Goal: Task Accomplishment & Management: Manage account settings

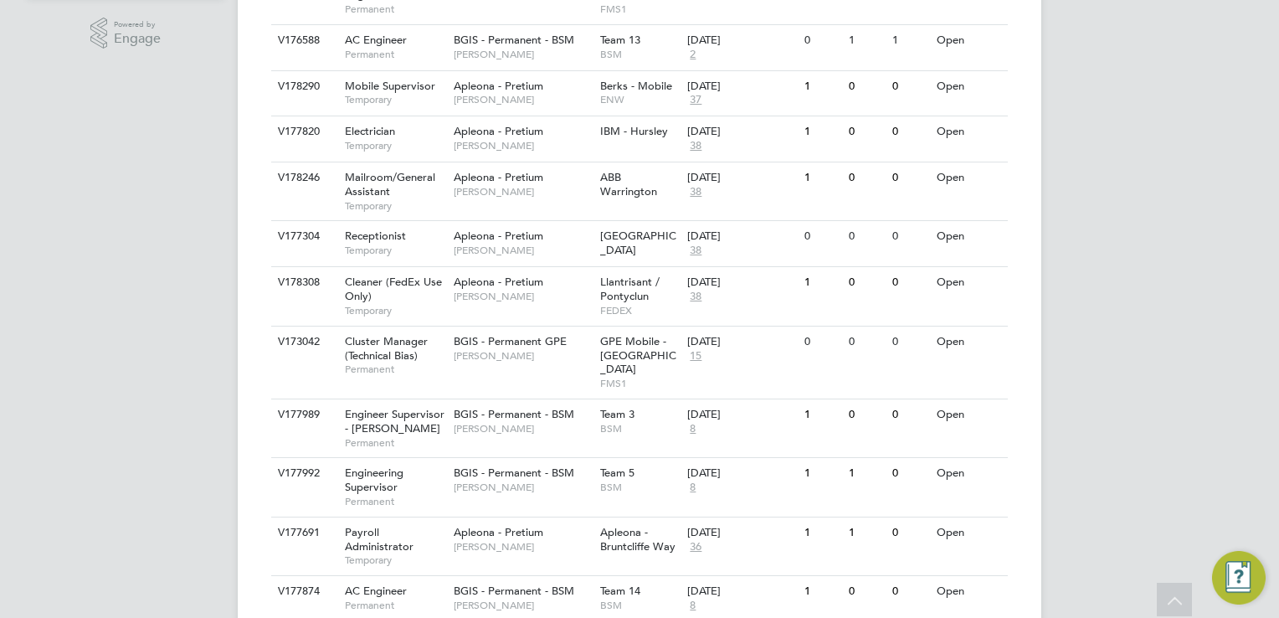
scroll to position [536, 0]
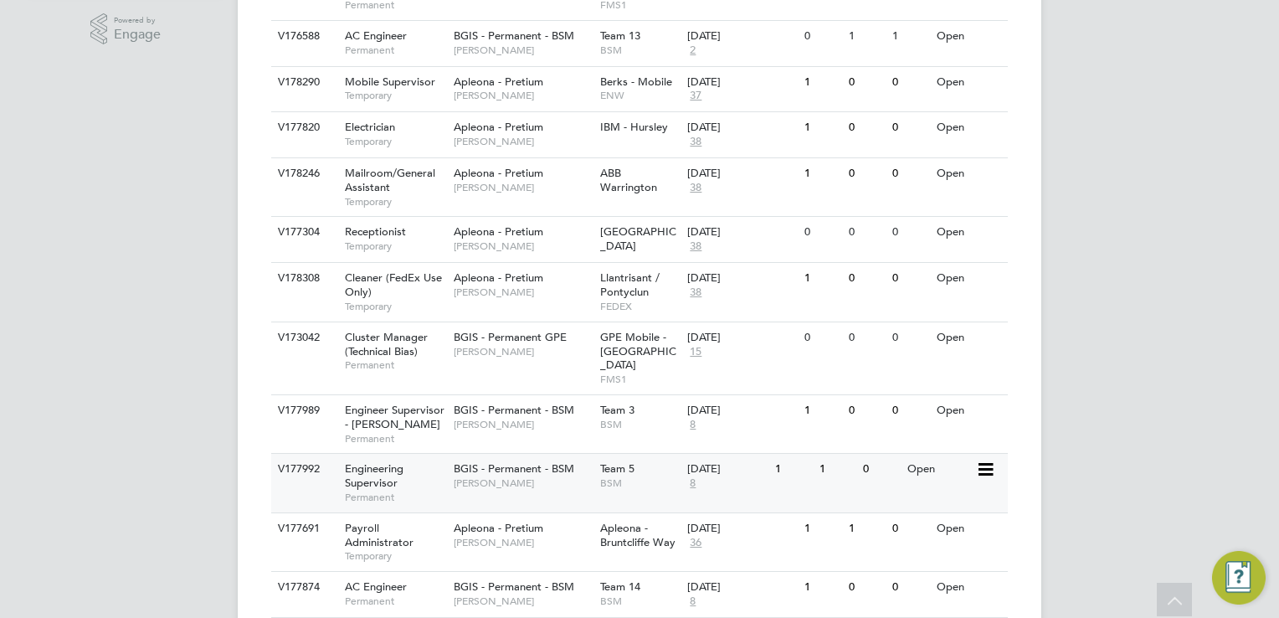
click at [369, 461] on span "Engineering Supervisor" at bounding box center [374, 475] width 59 height 28
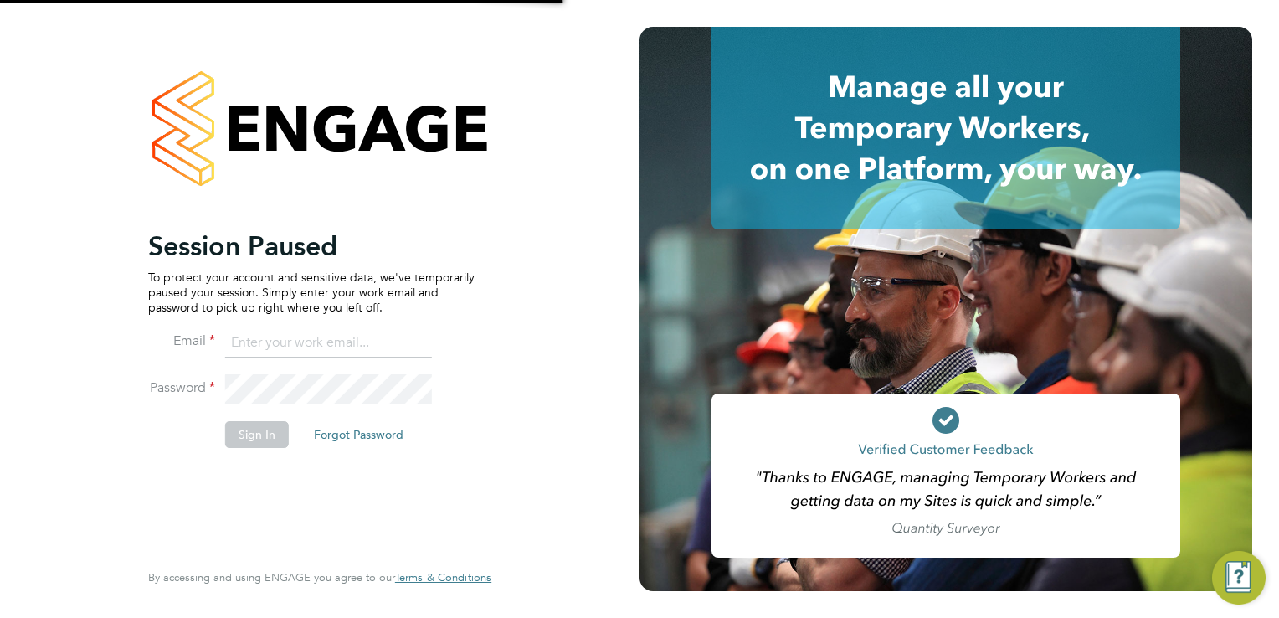
type input "[EMAIL_ADDRESS][DOMAIN_NAME]"
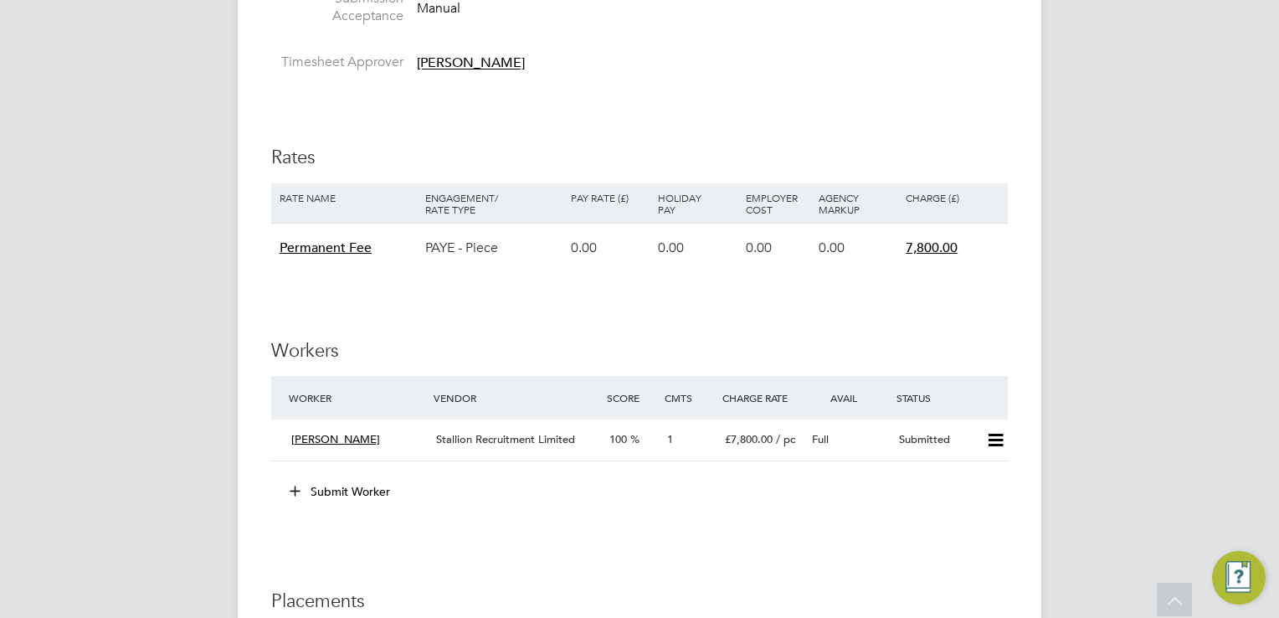
scroll to position [1708, 0]
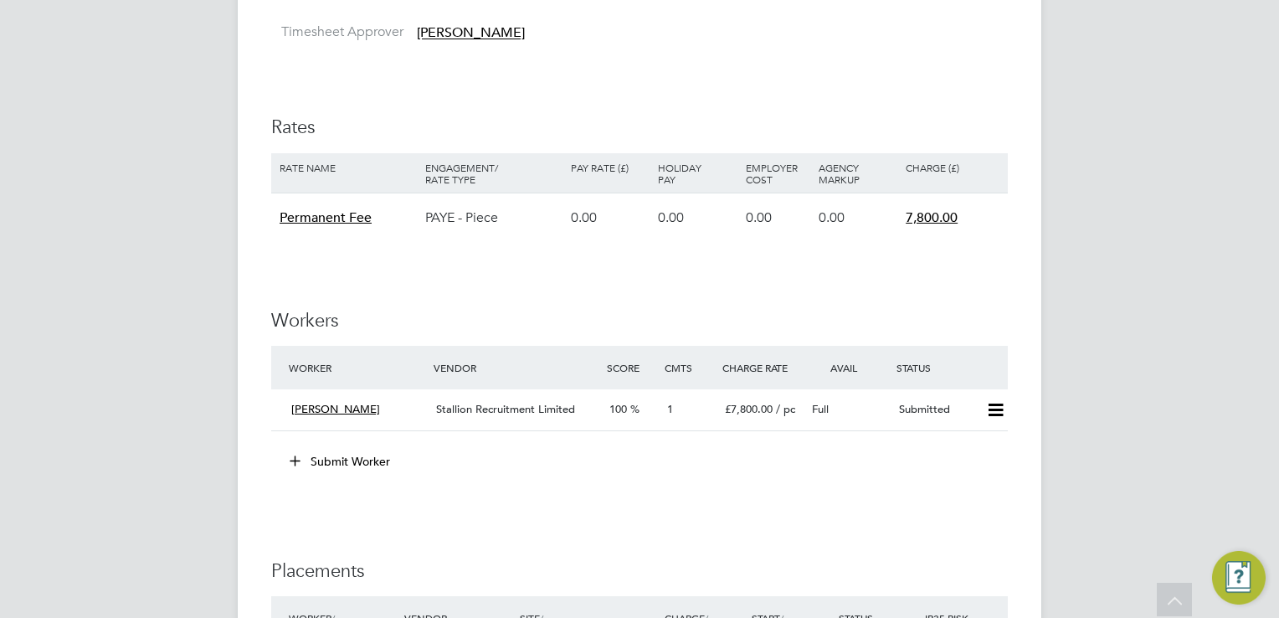
click at [352, 213] on span "Permanent Fee" at bounding box center [326, 217] width 92 height 17
click at [928, 213] on span "7,800.00" at bounding box center [932, 217] width 52 height 17
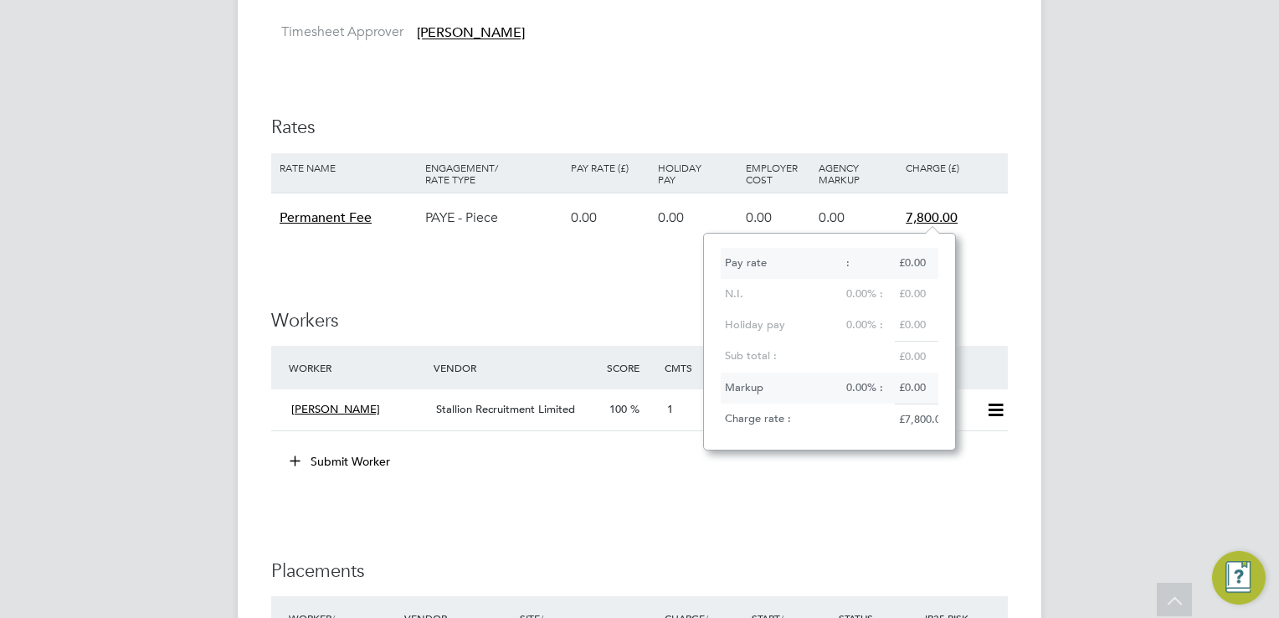
scroll to position [215, 252]
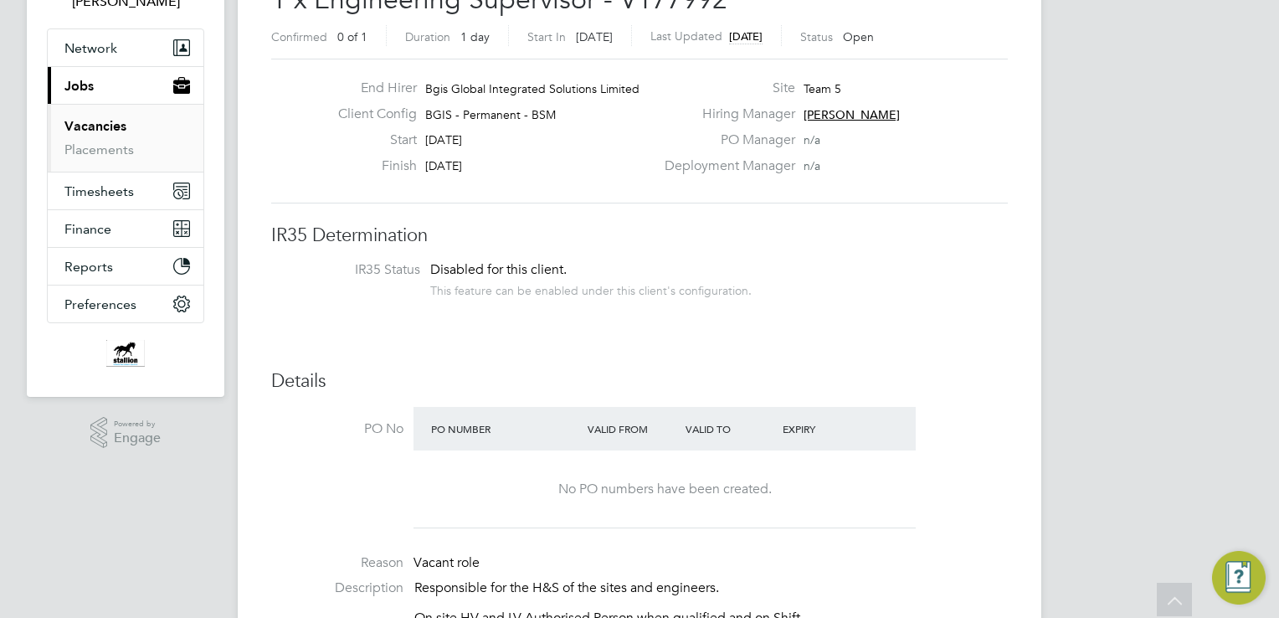
scroll to position [0, 0]
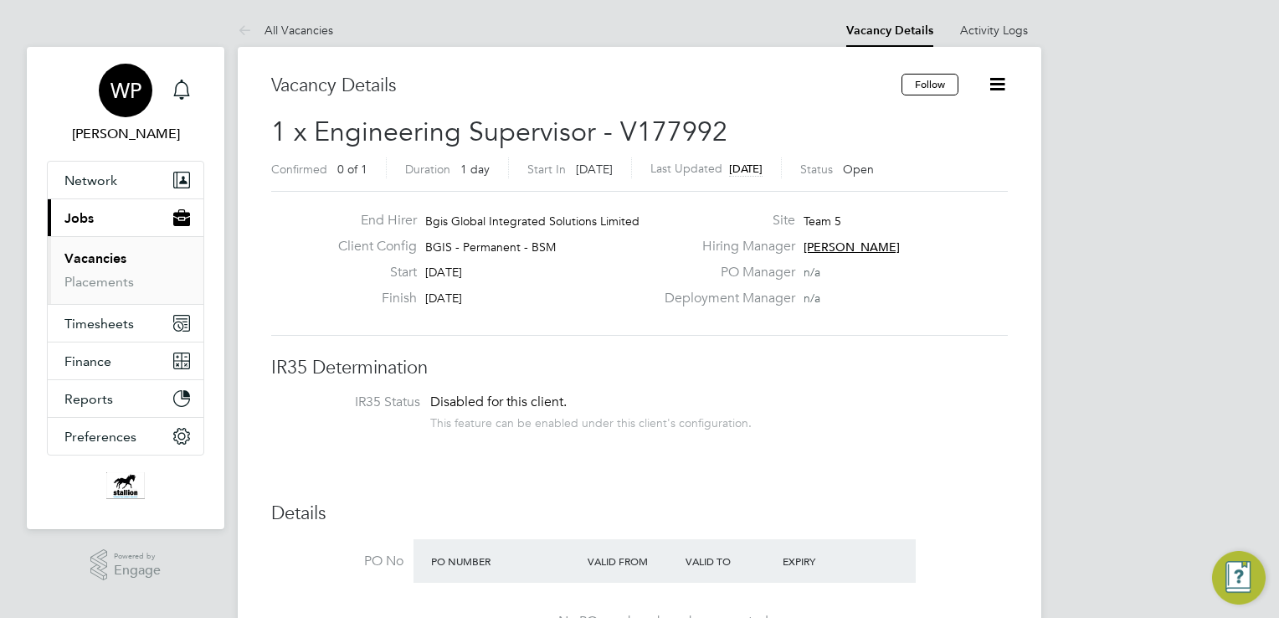
click at [125, 95] on span "WP" at bounding box center [126, 91] width 31 height 22
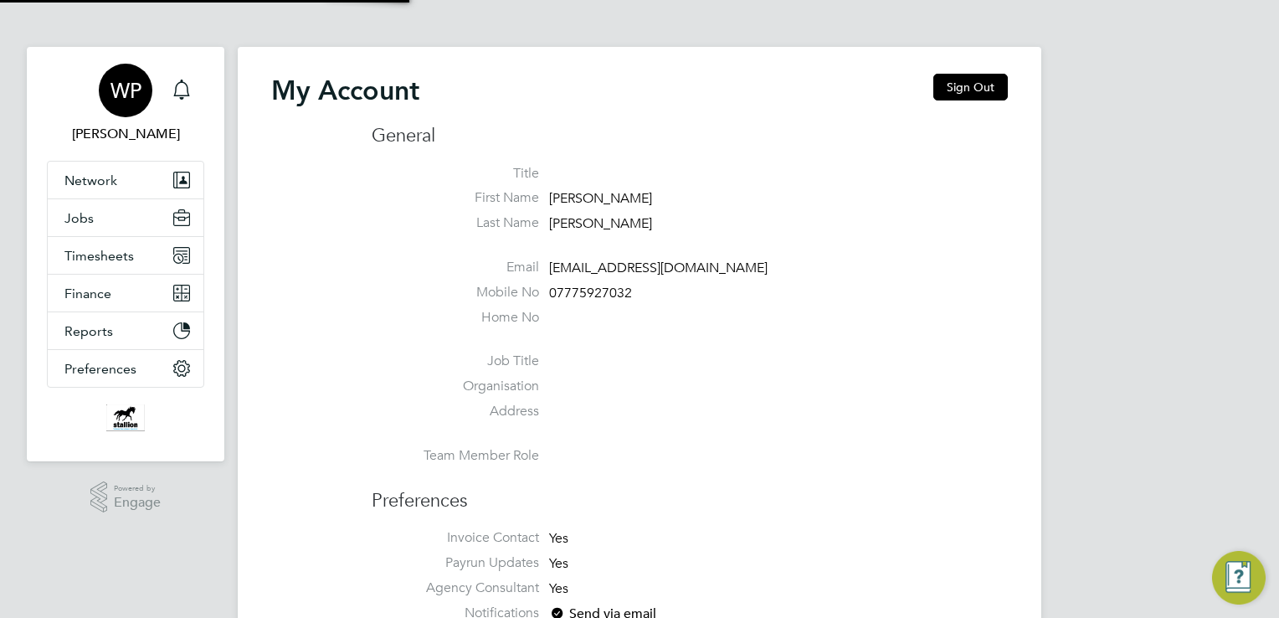
type input "[EMAIL_ADDRESS][DOMAIN_NAME]"
click at [954, 92] on button "Sign Out" at bounding box center [970, 87] width 75 height 27
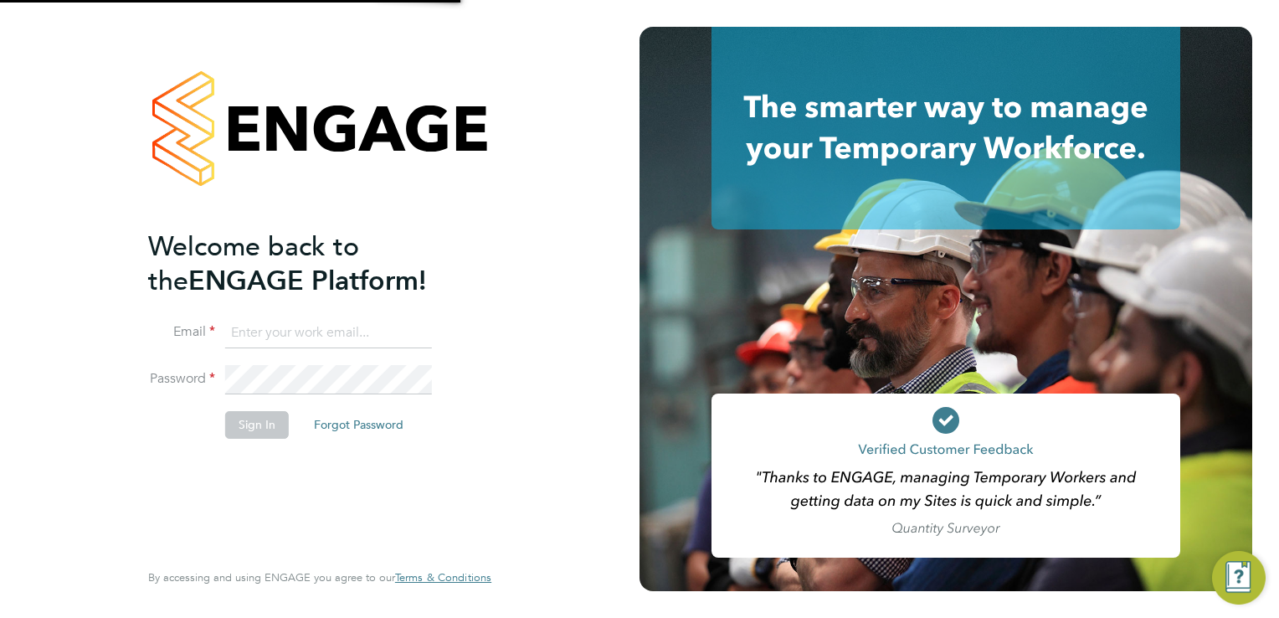
type input "[EMAIL_ADDRESS][DOMAIN_NAME]"
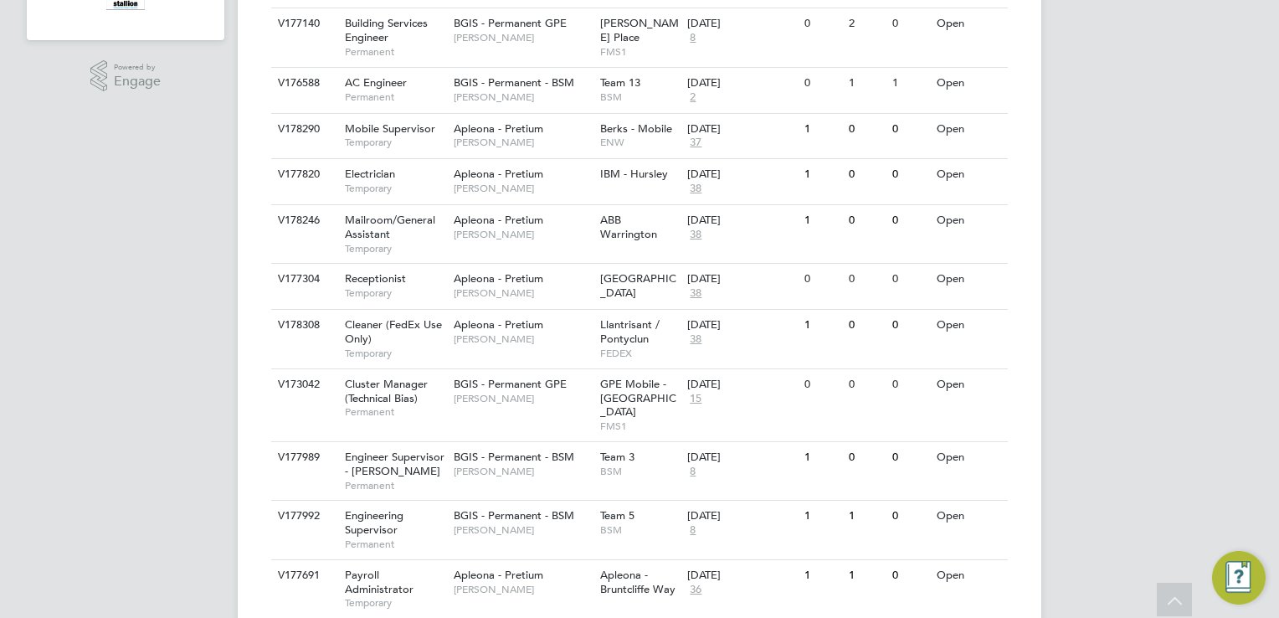
scroll to position [502, 0]
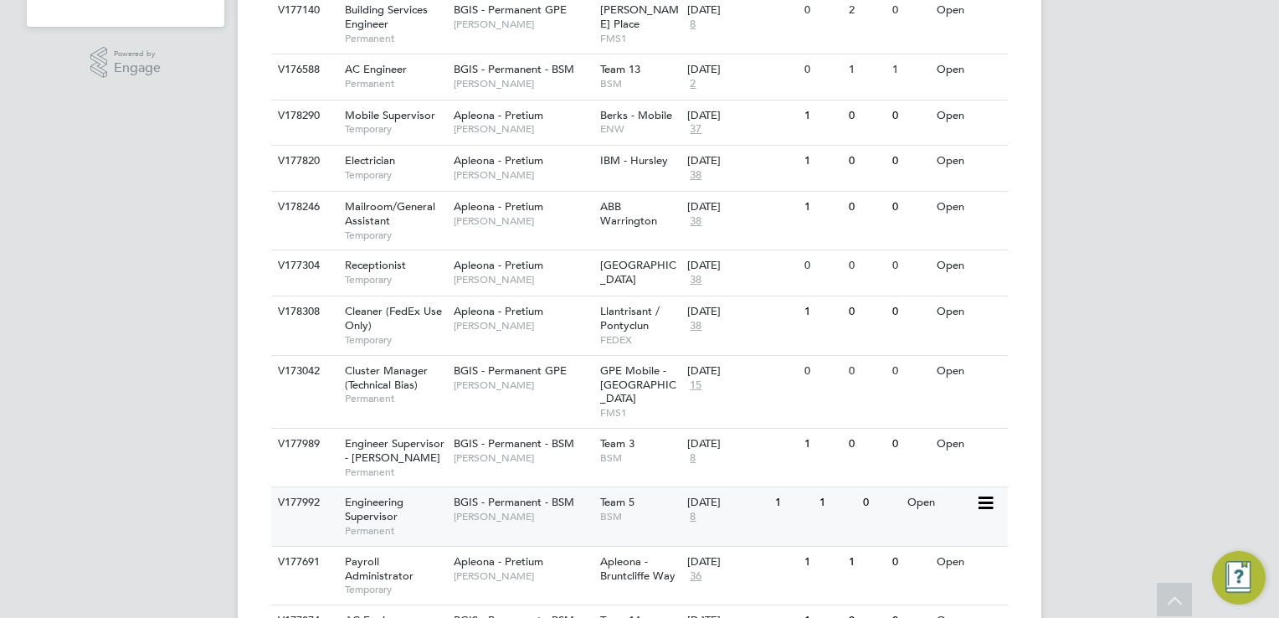
click at [392, 495] on span "Engineering Supervisor" at bounding box center [374, 509] width 59 height 28
